Goal: Information Seeking & Learning: Learn about a topic

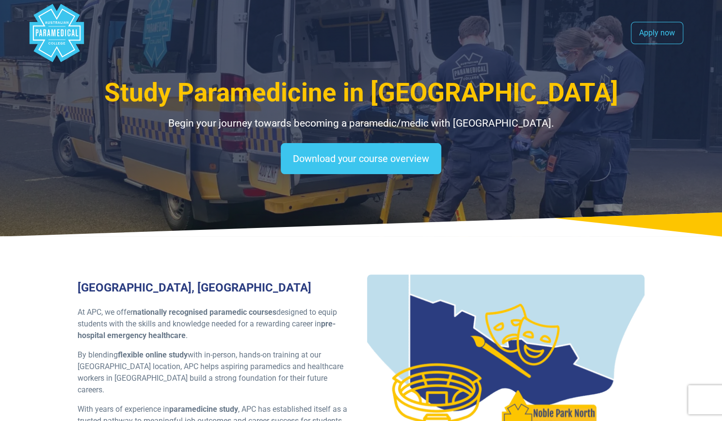
click at [60, 24] on polygon "Australian Paramedical College" at bounding box center [56, 33] width 54 height 58
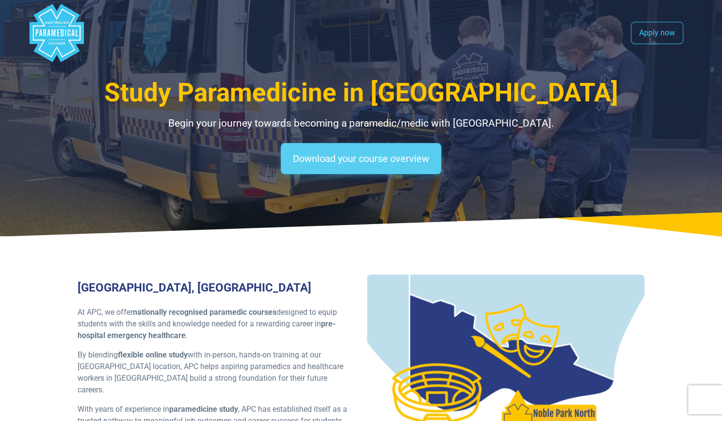
click at [396, 162] on link "Download your course overview" at bounding box center [361, 158] width 160 height 31
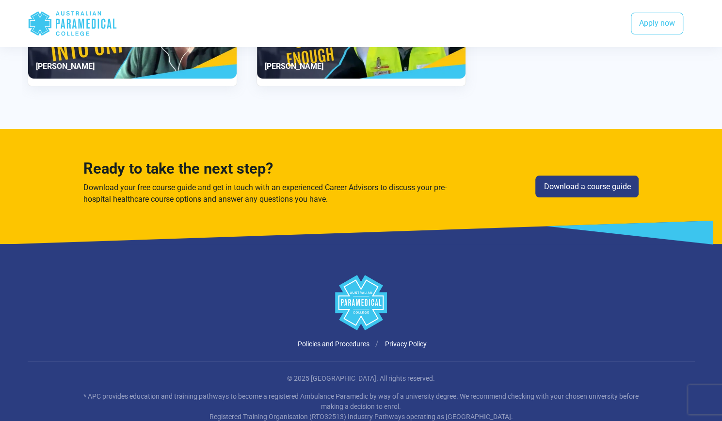
scroll to position [2096, 0]
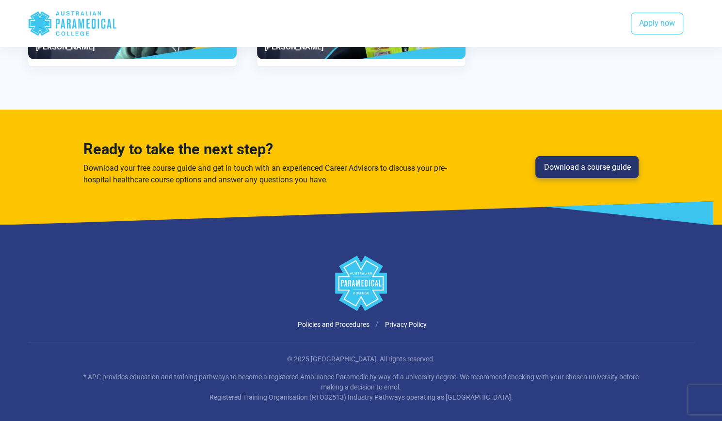
click at [562, 159] on link "Download a course guide" at bounding box center [586, 167] width 103 height 22
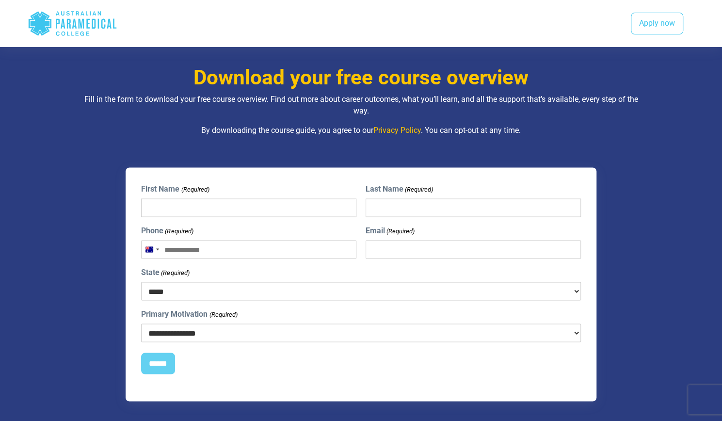
scroll to position [883, 0]
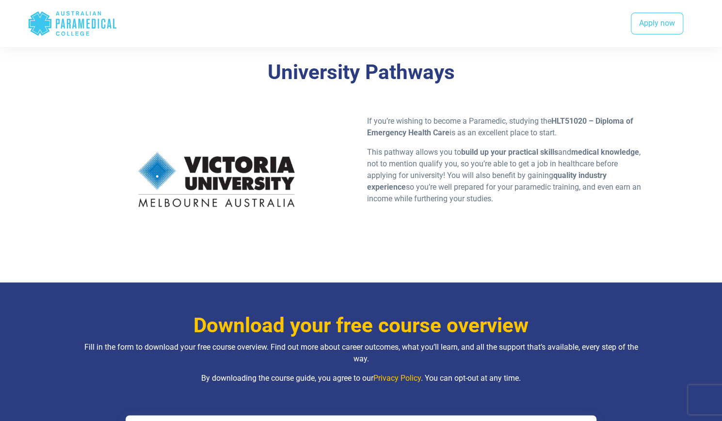
scroll to position [653, 0]
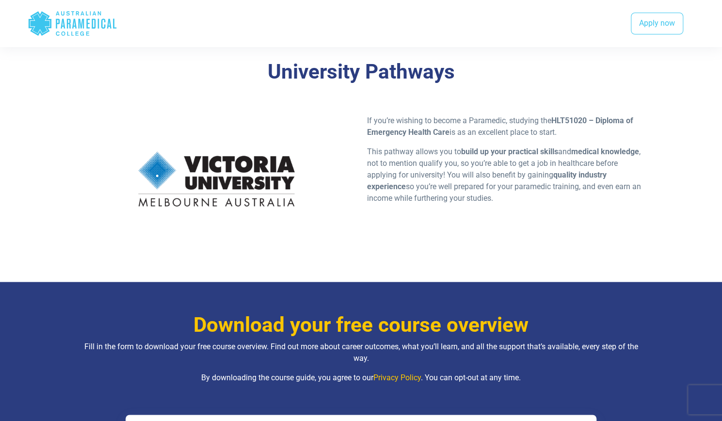
click at [448, 131] on strong "HLT51020 – Diploma of Emergency Health Care" at bounding box center [500, 126] width 266 height 21
click at [448, 132] on strong "HLT51020 – Diploma of Emergency Health Care" at bounding box center [500, 126] width 266 height 21
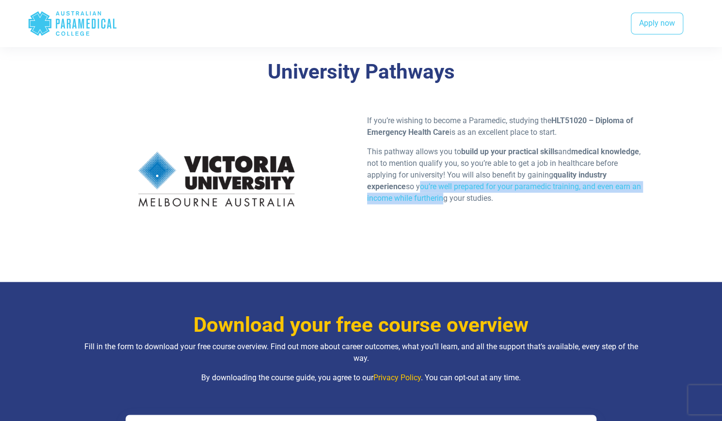
drag, startPoint x: 440, startPoint y: 200, endPoint x: 417, endPoint y: 189, distance: 26.0
click at [417, 189] on p "This pathway allows you to build up your practical skills and medical knowledge…" at bounding box center [506, 175] width 278 height 58
click at [395, 238] on div "If you’re wishing to become a Paramedic, studying the HLT51020 – Diploma of Eme…" at bounding box center [361, 182] width 579 height 135
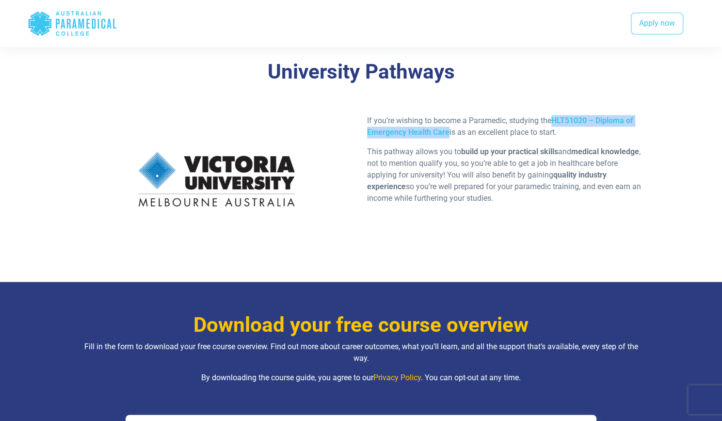
drag, startPoint x: 449, startPoint y: 132, endPoint x: 551, endPoint y: 123, distance: 102.2
click at [551, 123] on p "If you’re wishing to become a Paramedic, studying the HLT51020 – Diploma of Eme…" at bounding box center [506, 126] width 278 height 23
copy p "HLT51020 – Diploma of Emergency Health Care"
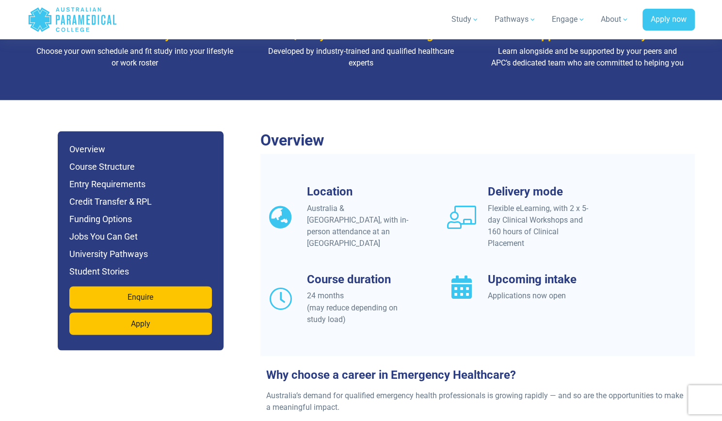
scroll to position [773, 0]
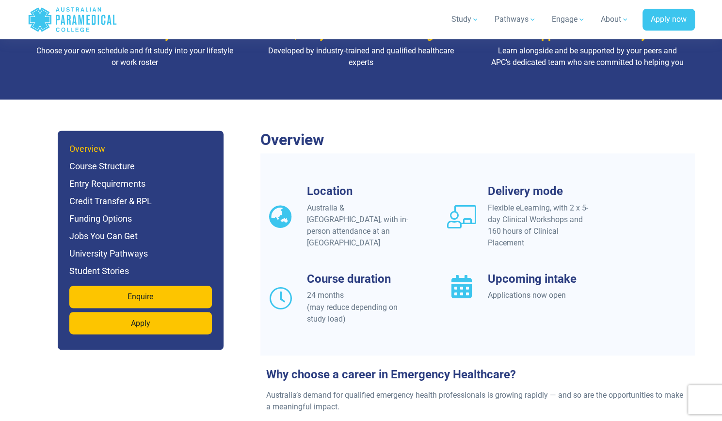
click at [95, 142] on h6 "Overview" at bounding box center [140, 149] width 142 height 14
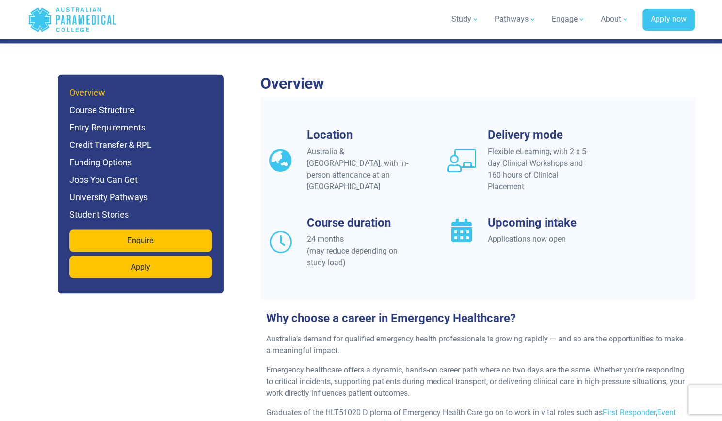
scroll to position [831, 0]
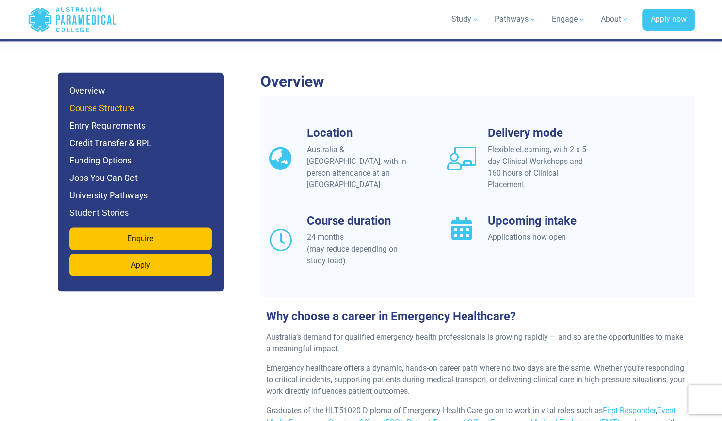
click at [120, 101] on h6 "Course Structure" at bounding box center [140, 108] width 142 height 14
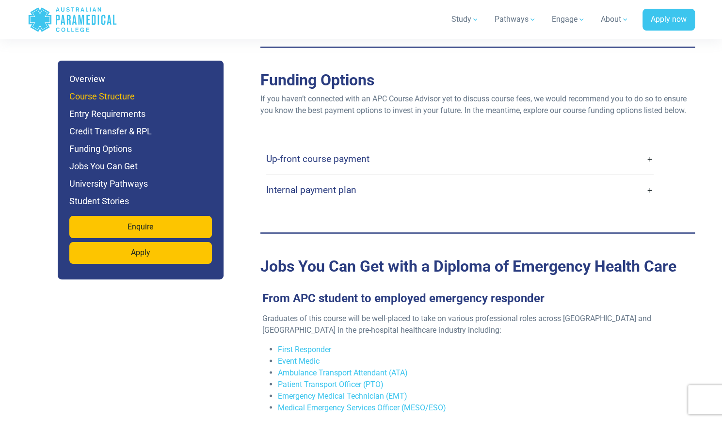
scroll to position [3001, 0]
click at [335, 184] on h4 "Internal payment plan" at bounding box center [311, 189] width 90 height 11
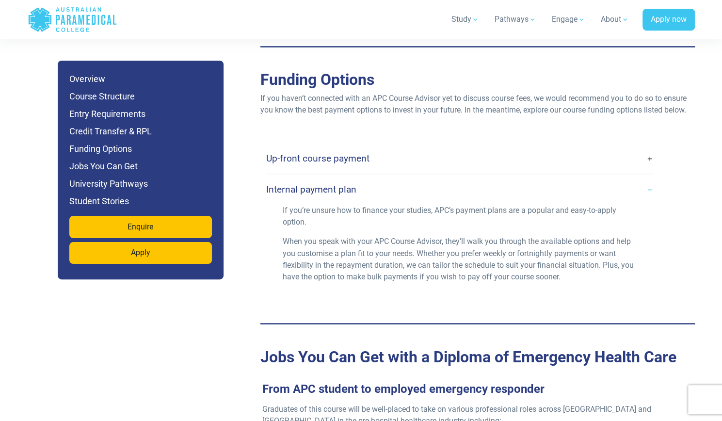
click at [343, 153] on h4 "Up-front course payment" at bounding box center [317, 158] width 103 height 11
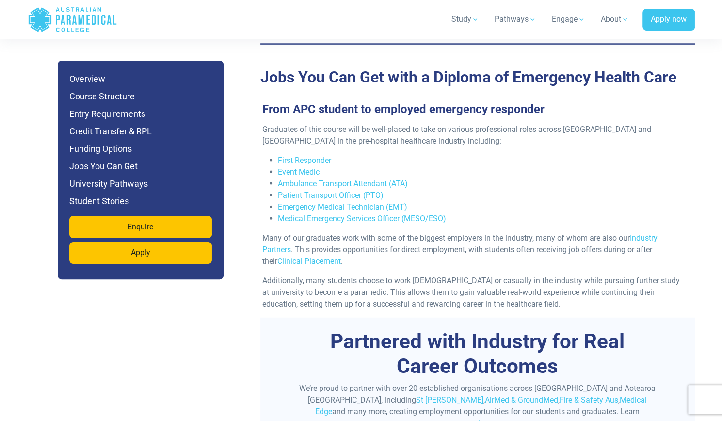
scroll to position [3329, 0]
click at [471, 177] on li "Ambulance Transport Attendant (ATA)" at bounding box center [481, 183] width 407 height 12
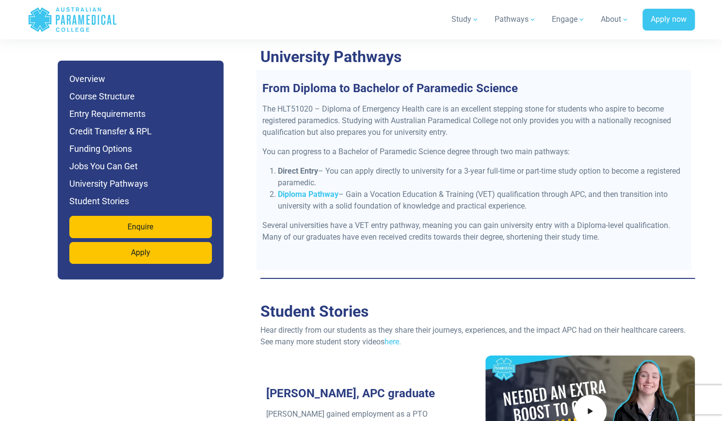
scroll to position [4079, 0]
